Goal: Information Seeking & Learning: Learn about a topic

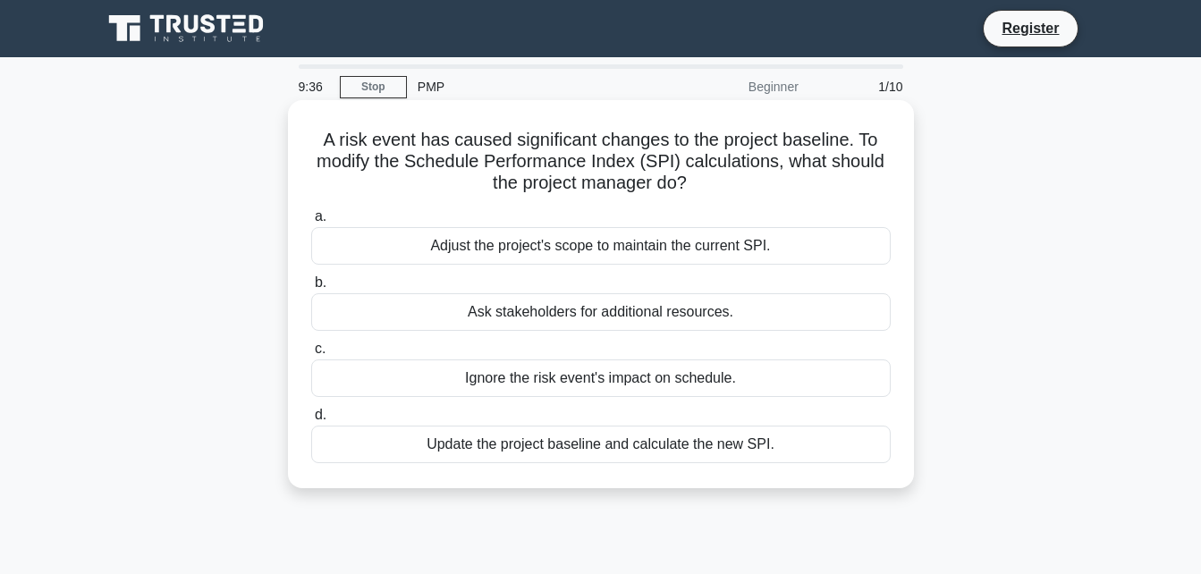
drag, startPoint x: 0, startPoint y: 0, endPoint x: 829, endPoint y: 196, distance: 851.5
click at [829, 195] on h5 "A risk event has caused significant changes to the project baseline. To modify …" at bounding box center [600, 162] width 583 height 66
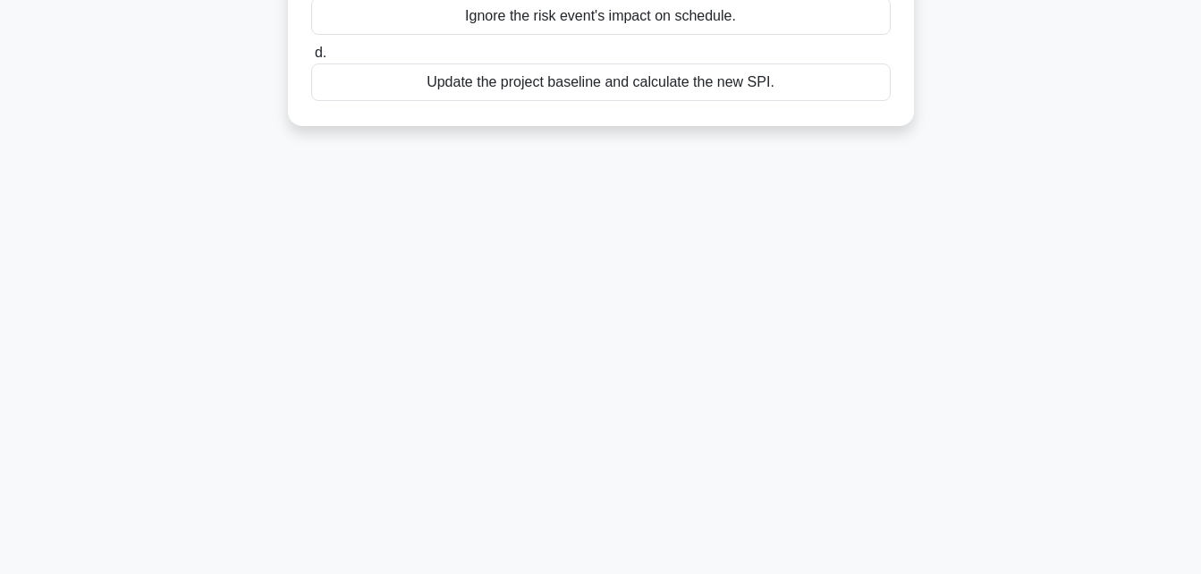
scroll to position [392, 0]
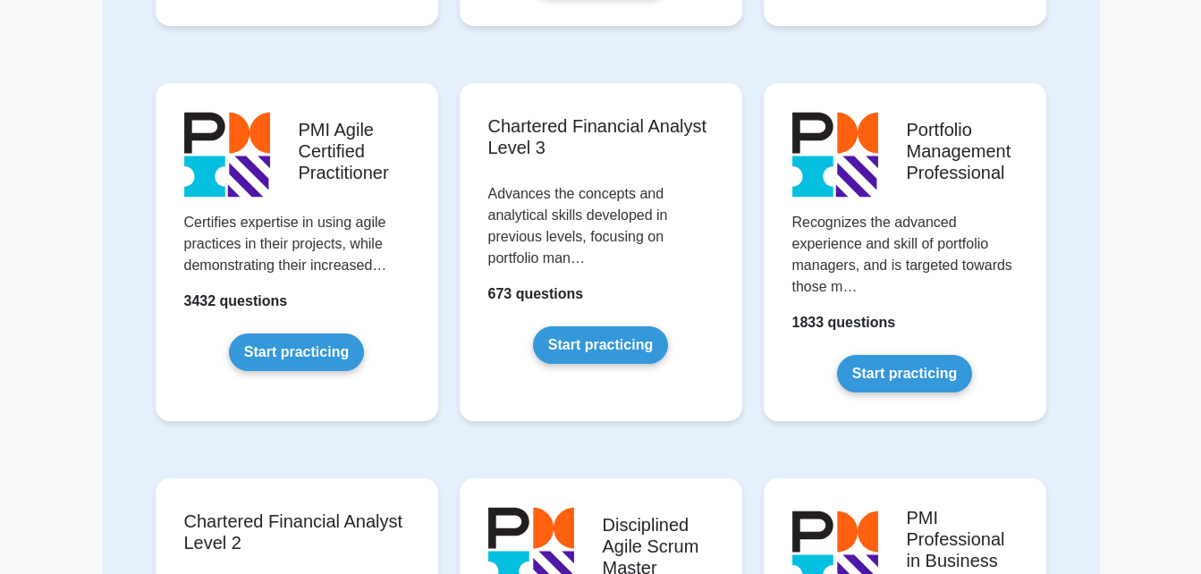
scroll to position [1728, 0]
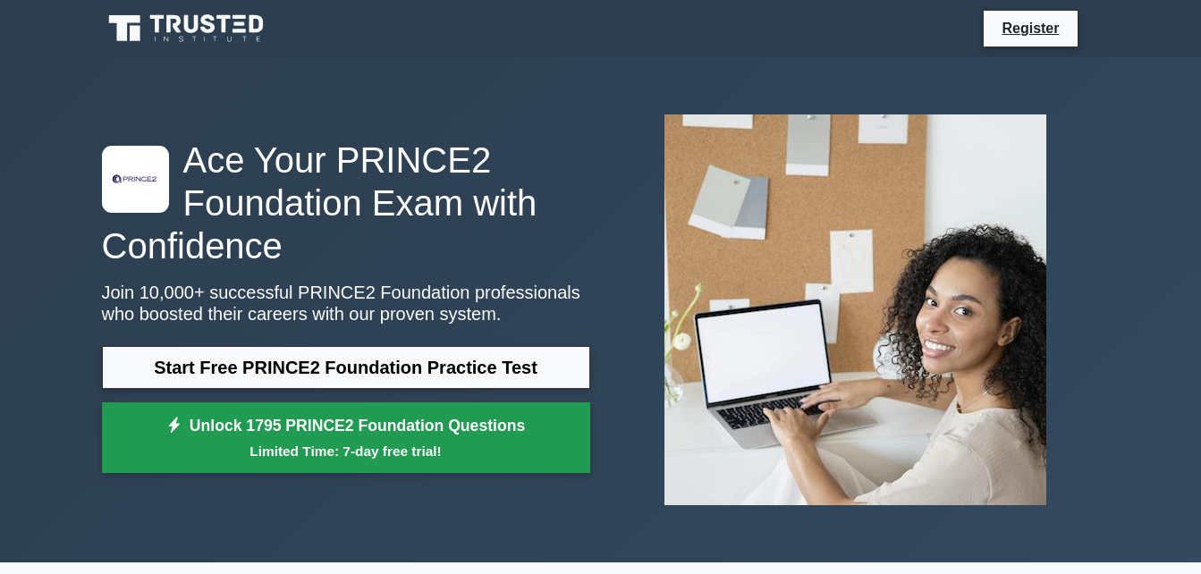
click at [310, 419] on link "Unlock 1795 PRINCE2 Foundation Questions Limited Time: 7-day free trial!" at bounding box center [346, 438] width 488 height 72
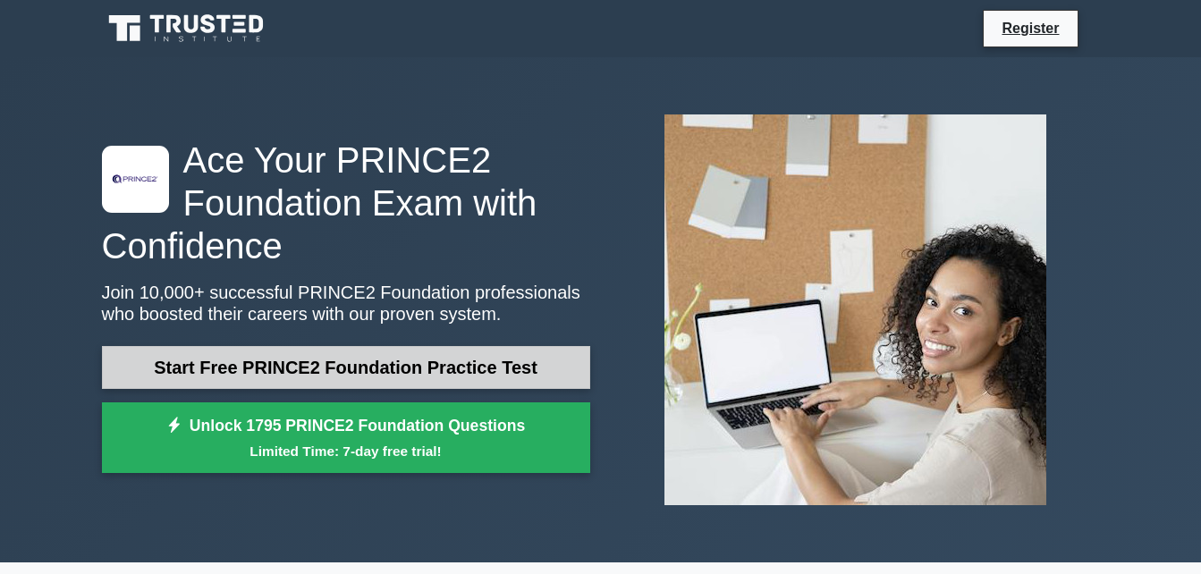
click at [238, 377] on link "Start Free PRINCE2 Foundation Practice Test" at bounding box center [346, 367] width 488 height 43
